Goal: Navigation & Orientation: Find specific page/section

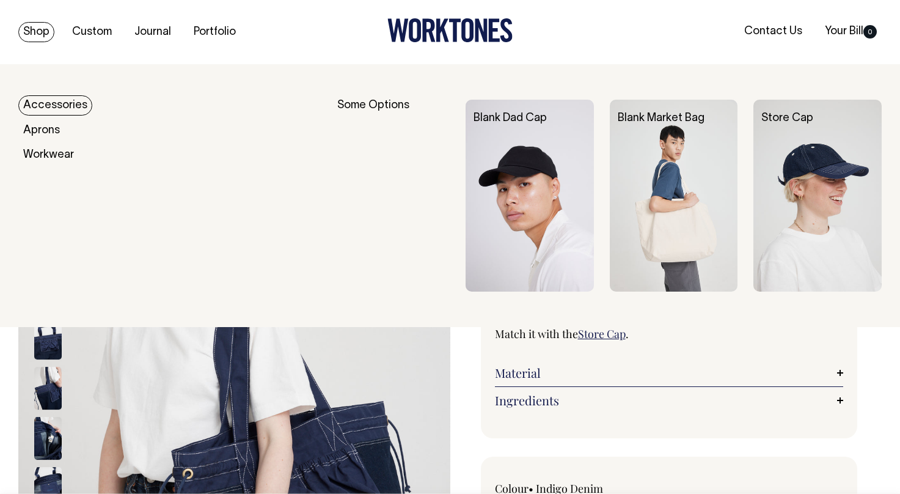
click at [50, 103] on link "Accessories" at bounding box center [55, 105] width 74 height 20
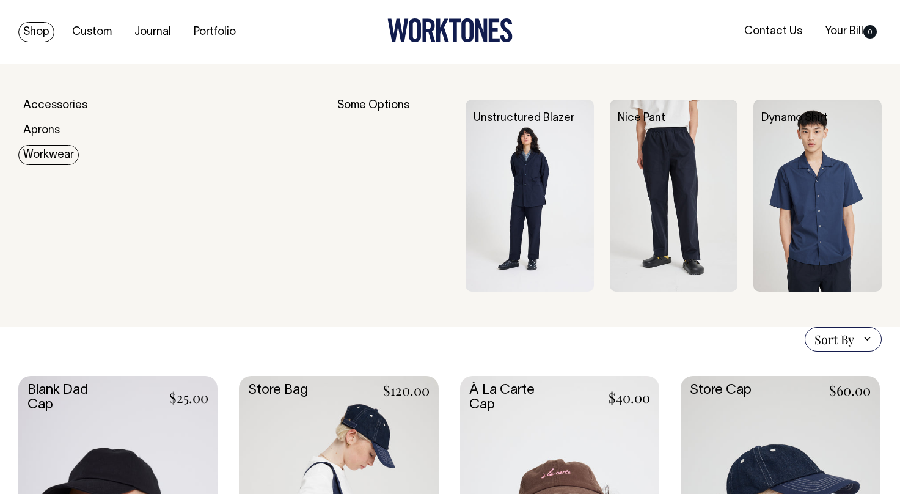
click at [44, 153] on link "Workwear" at bounding box center [48, 155] width 61 height 20
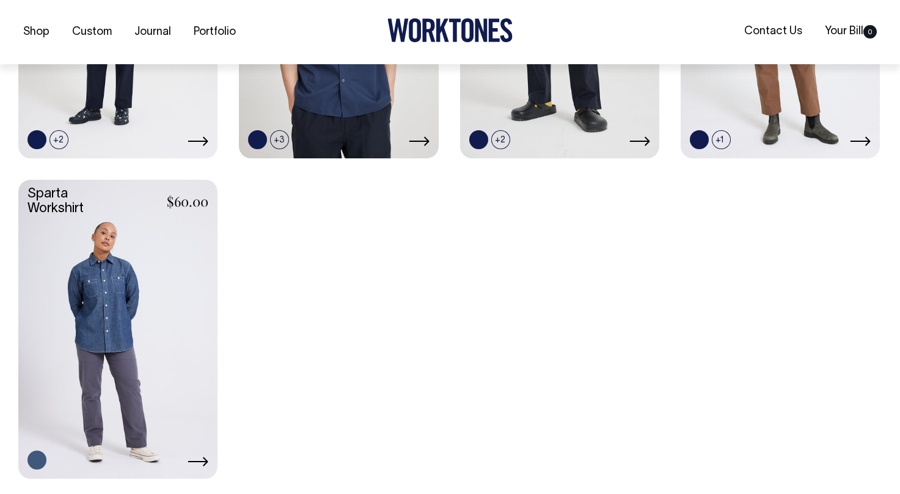
scroll to position [550, 0]
